Goal: Information Seeking & Learning: Learn about a topic

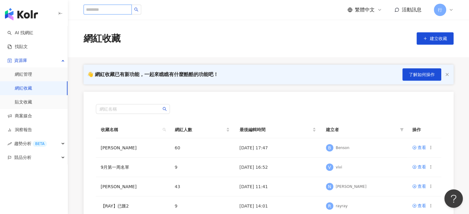
click at [101, 10] on input "search" at bounding box center [108, 10] width 48 height 10
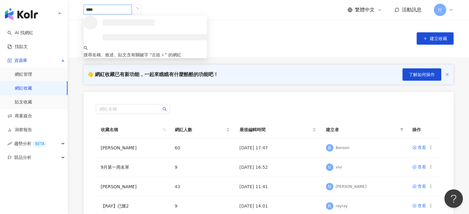
type input "***"
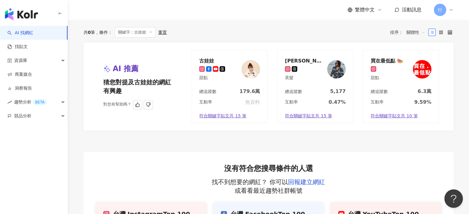
scroll to position [92, 0]
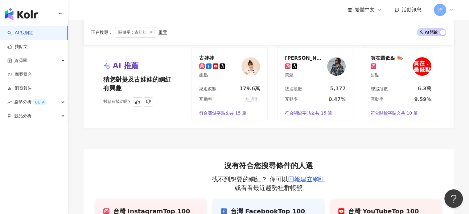
click at [249, 71] on img at bounding box center [250, 66] width 18 height 18
click at [34, 61] on div "資源庫" at bounding box center [34, 61] width 68 height 14
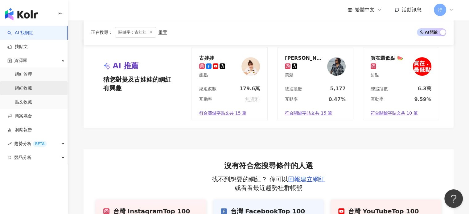
click at [23, 88] on link "網紅收藏" at bounding box center [23, 88] width 17 height 6
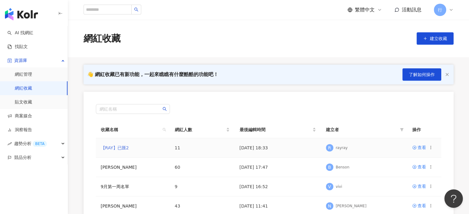
click at [117, 148] on link "【RAY】已匯2" at bounding box center [115, 148] width 28 height 5
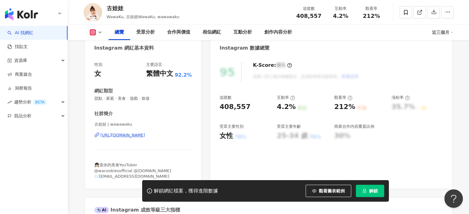
scroll to position [92, 0]
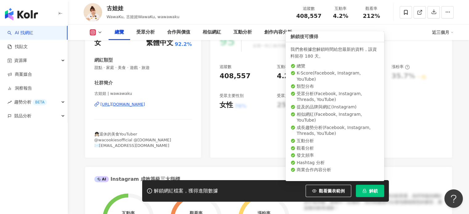
click at [374, 195] on button "解鎖" at bounding box center [370, 191] width 28 height 12
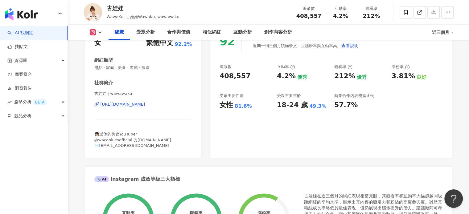
click at [150, 86] on div "社群簡介" at bounding box center [143, 83] width 98 height 6
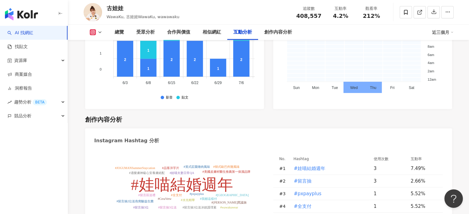
scroll to position [1665, 0]
